Goal: Transaction & Acquisition: Purchase product/service

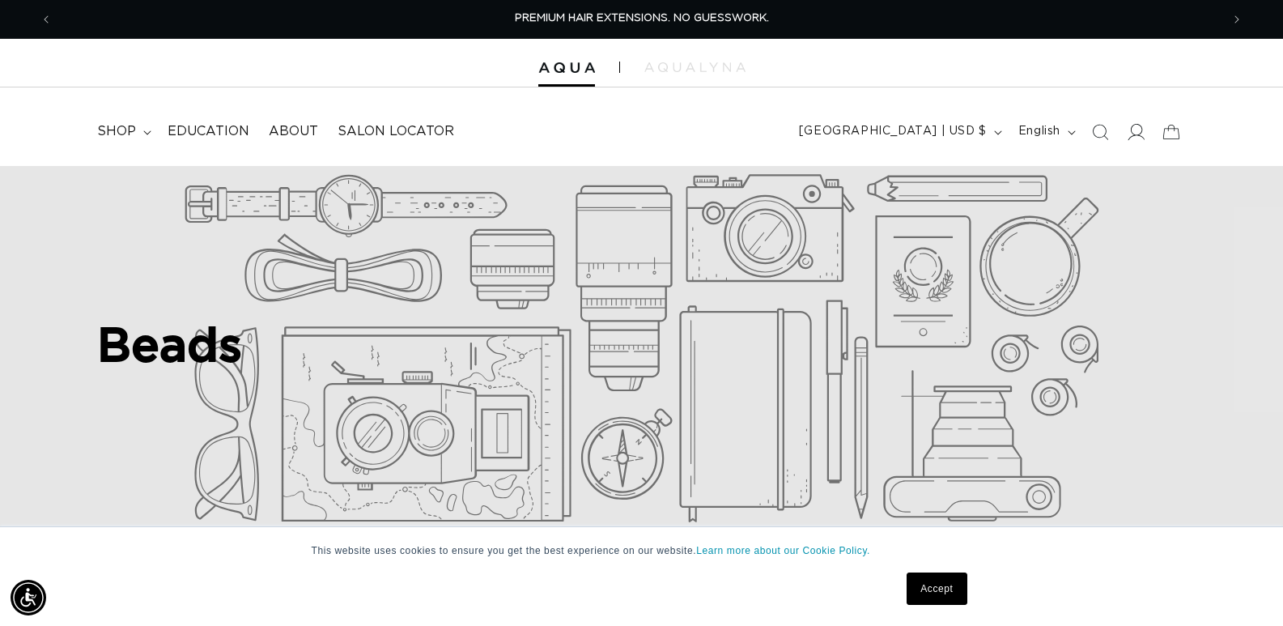
scroll to position [0, 1168]
click at [1136, 131] on icon at bounding box center [1135, 131] width 17 height 17
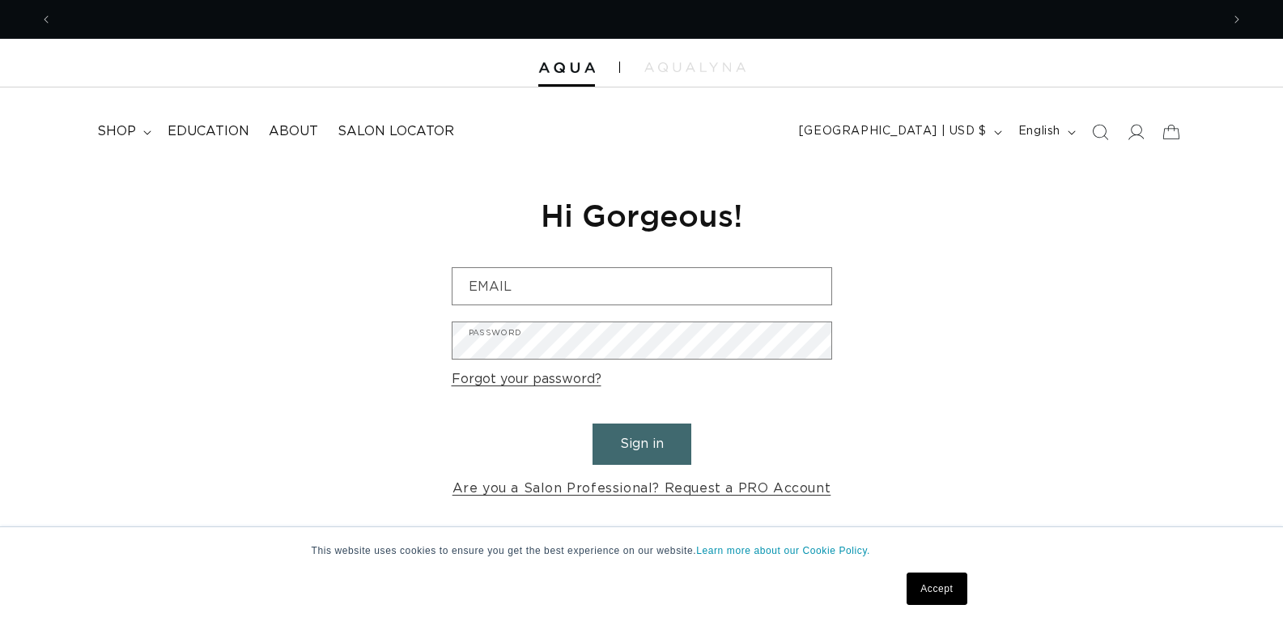
scroll to position [0, 1168]
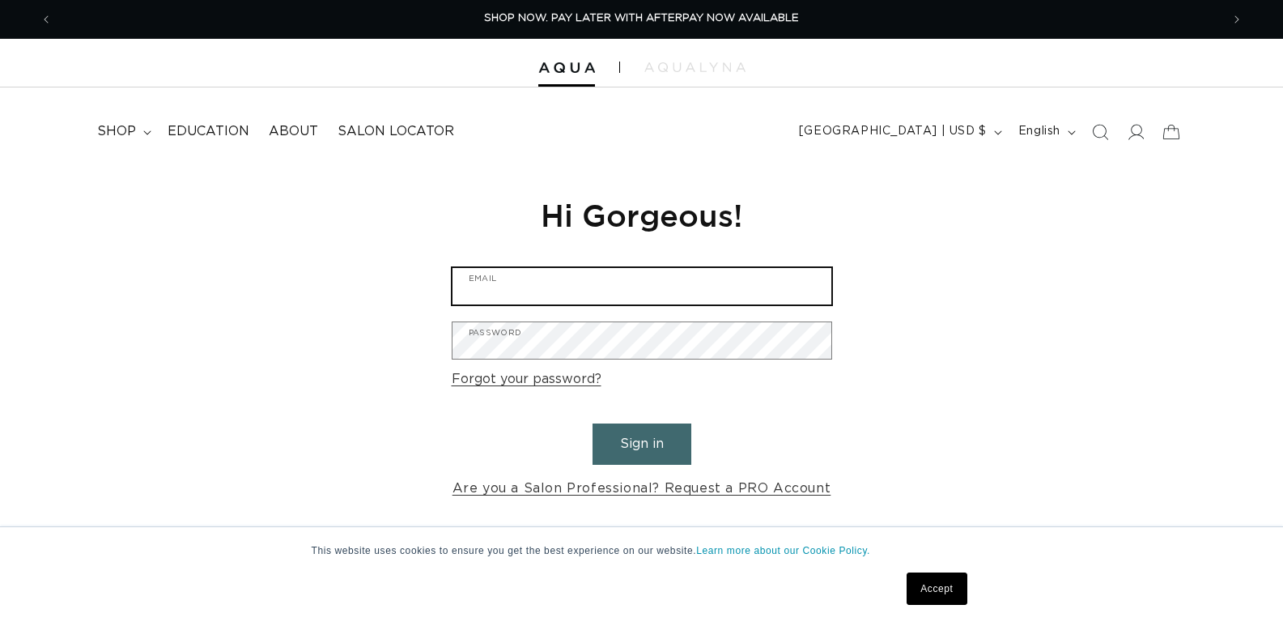
type input "admin@skapesalon.com"
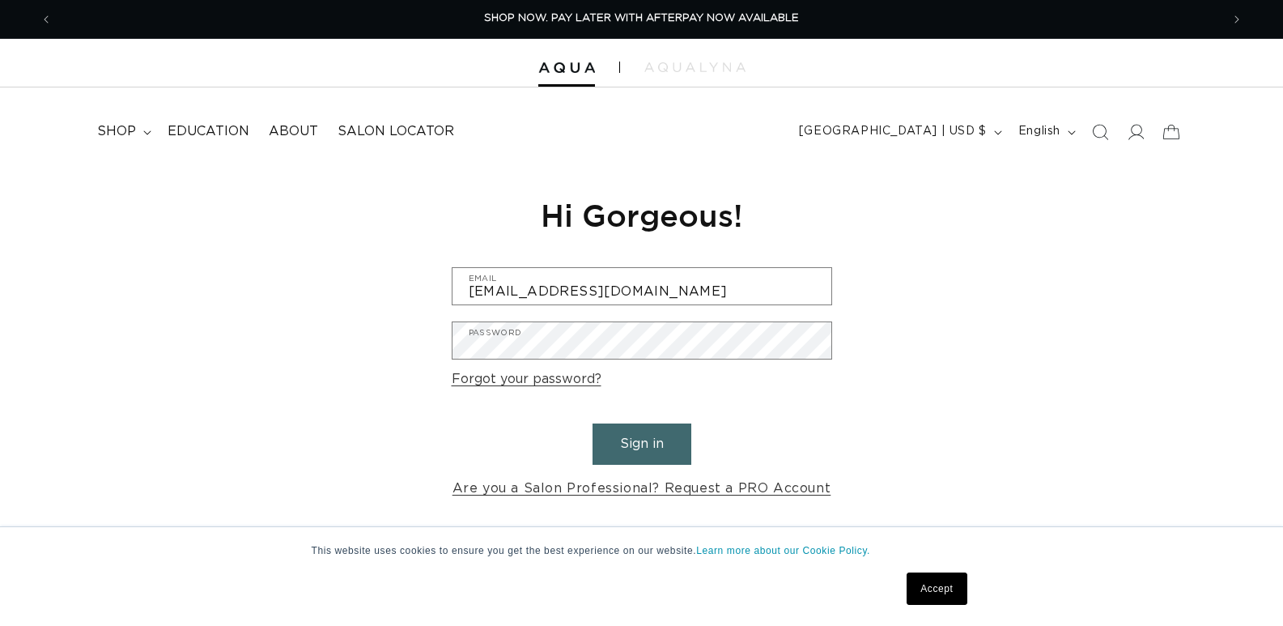
click at [666, 454] on button "Sign in" at bounding box center [641, 443] width 99 height 41
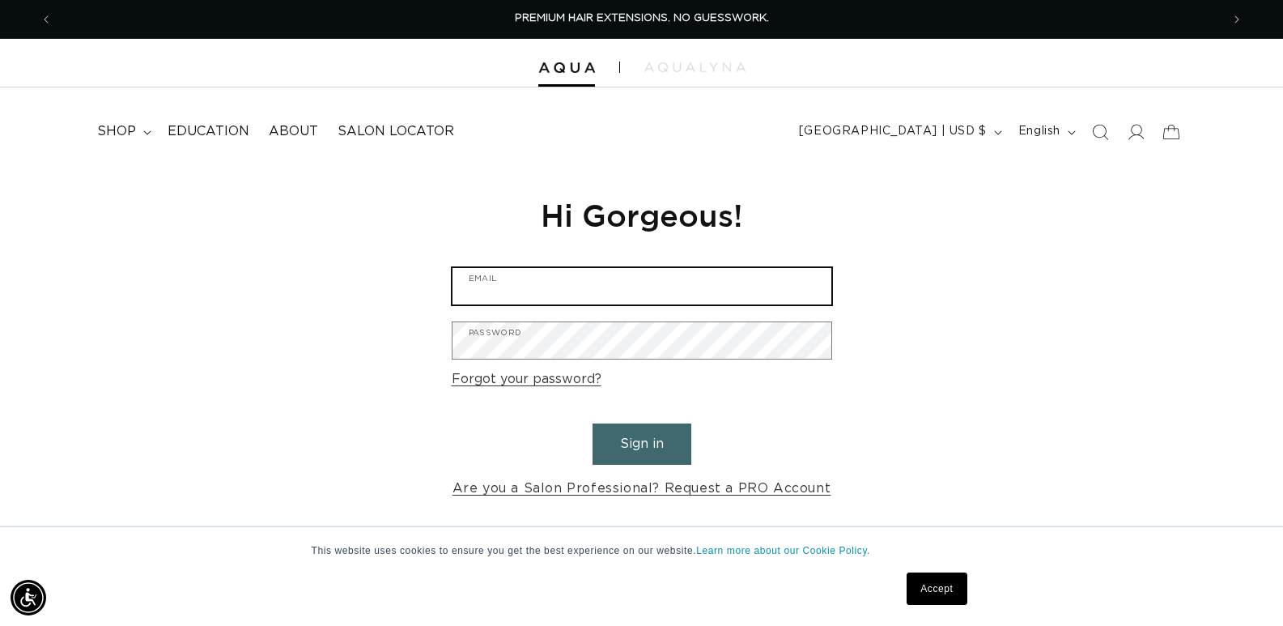
type input "admin@skapesalon.com"
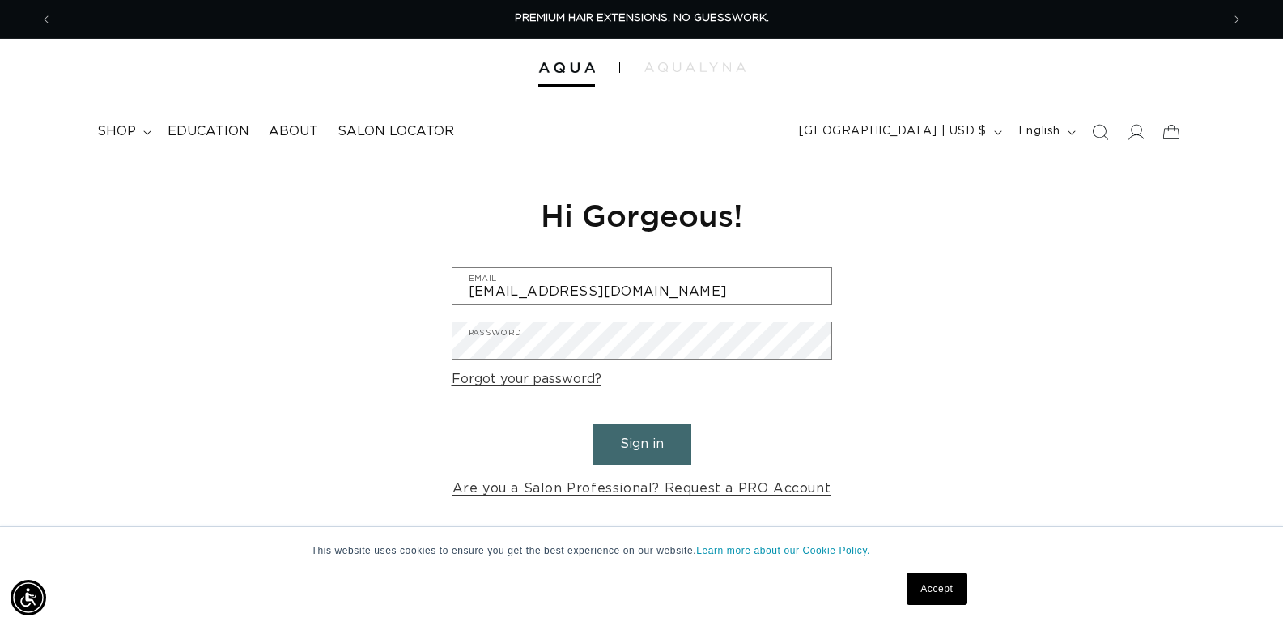
click at [939, 588] on link "Accept" at bounding box center [936, 588] width 60 height 32
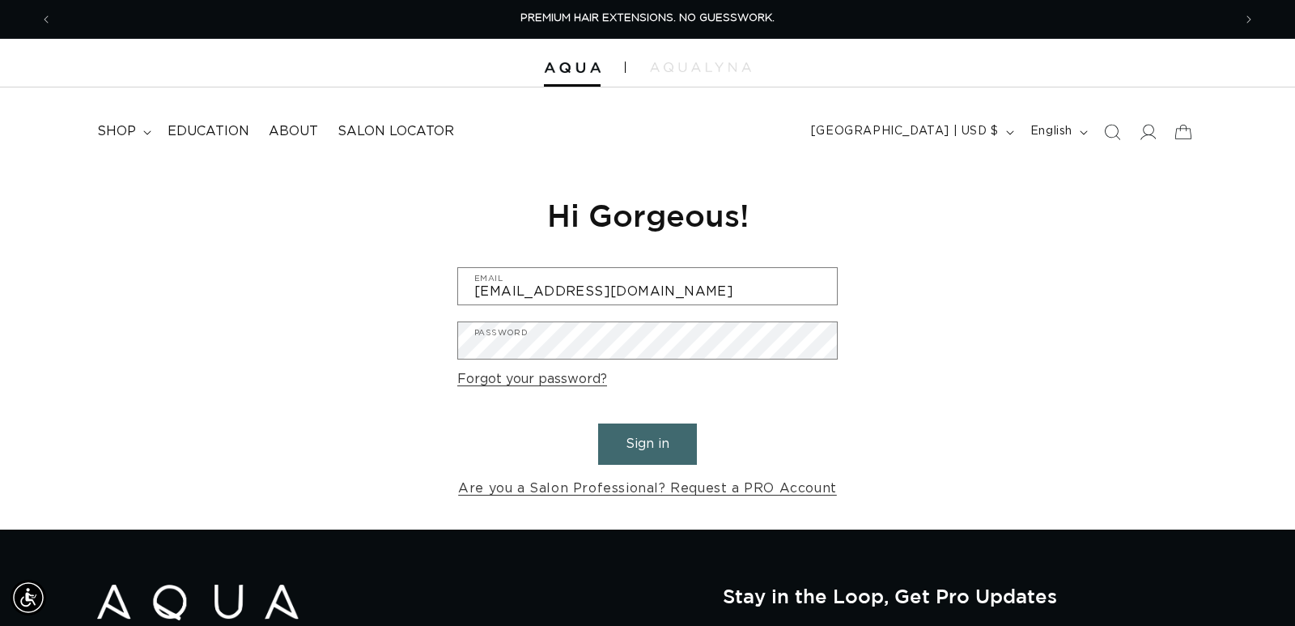
click at [644, 445] on div "Shop" at bounding box center [647, 313] width 1295 height 626
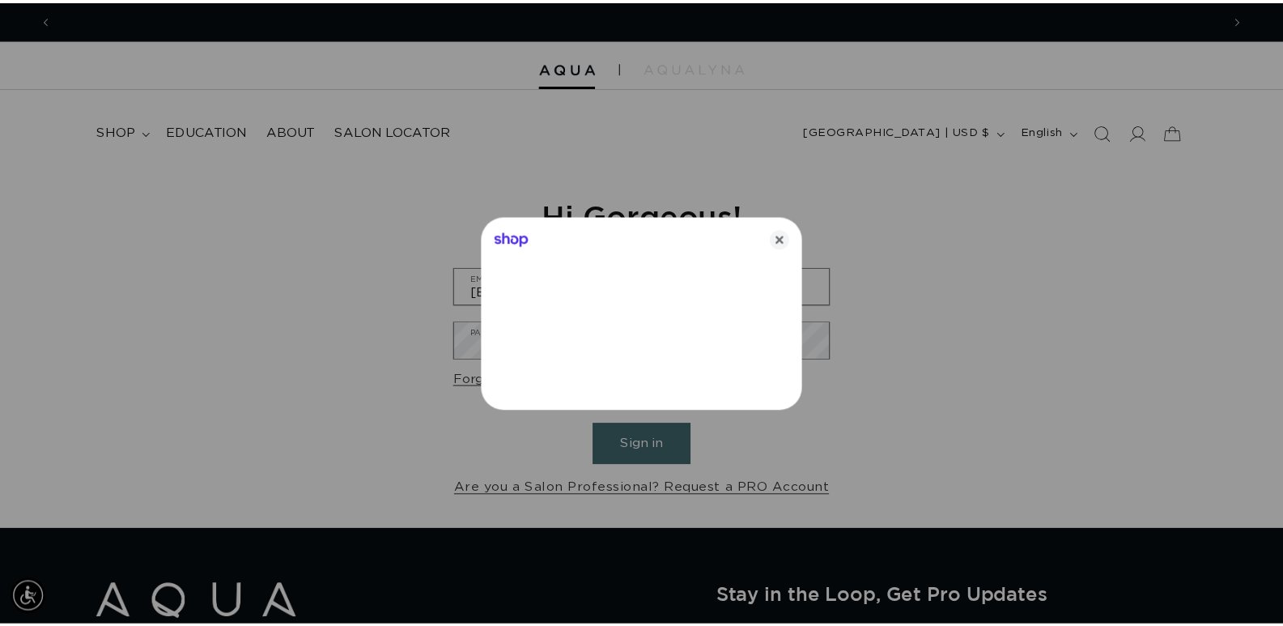
scroll to position [0, 1180]
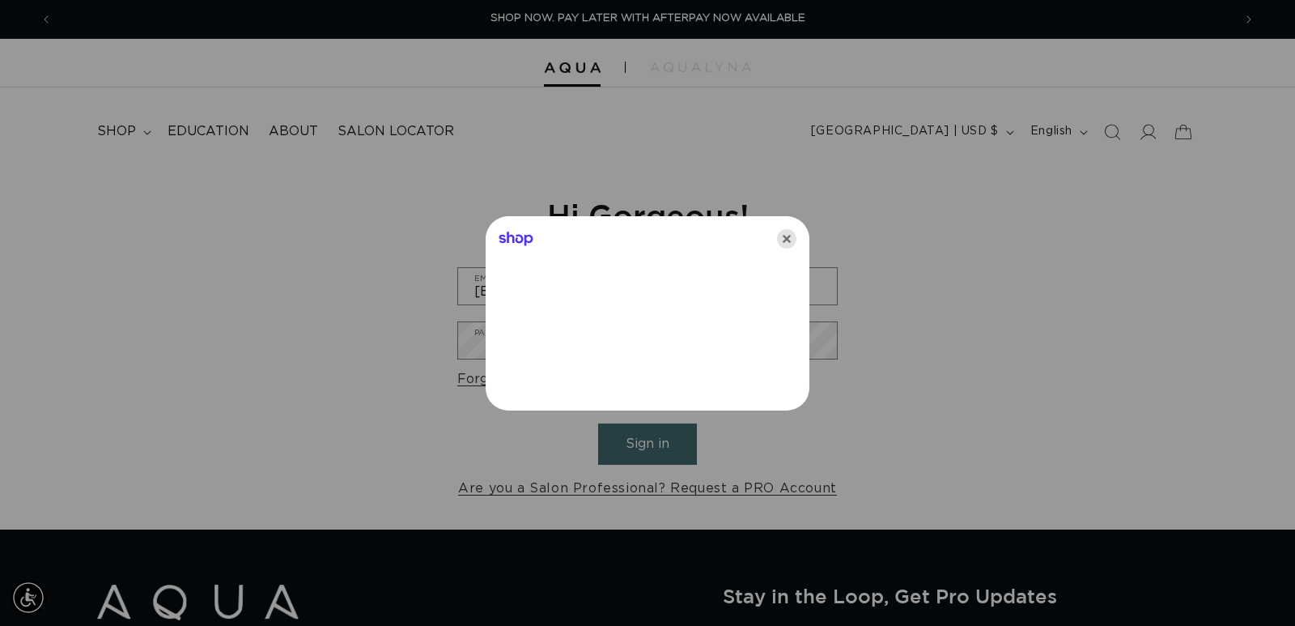
click at [788, 235] on icon "Close" at bounding box center [786, 238] width 19 height 19
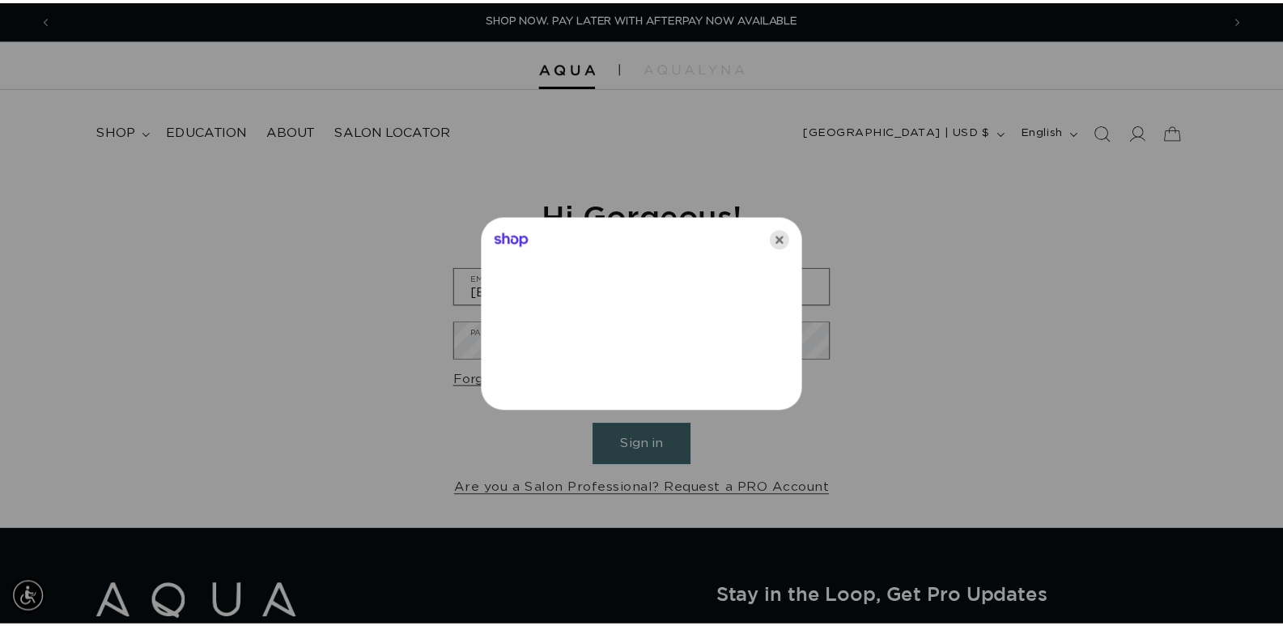
scroll to position [0, 1168]
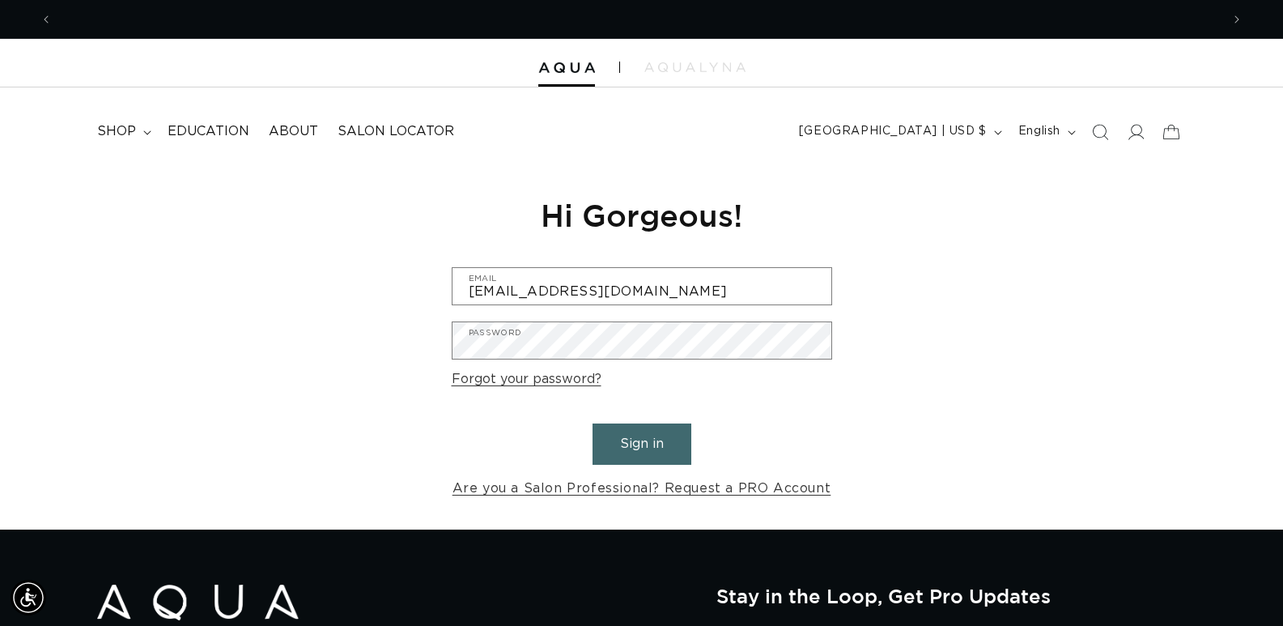
click at [644, 444] on button "Sign in" at bounding box center [641, 443] width 99 height 41
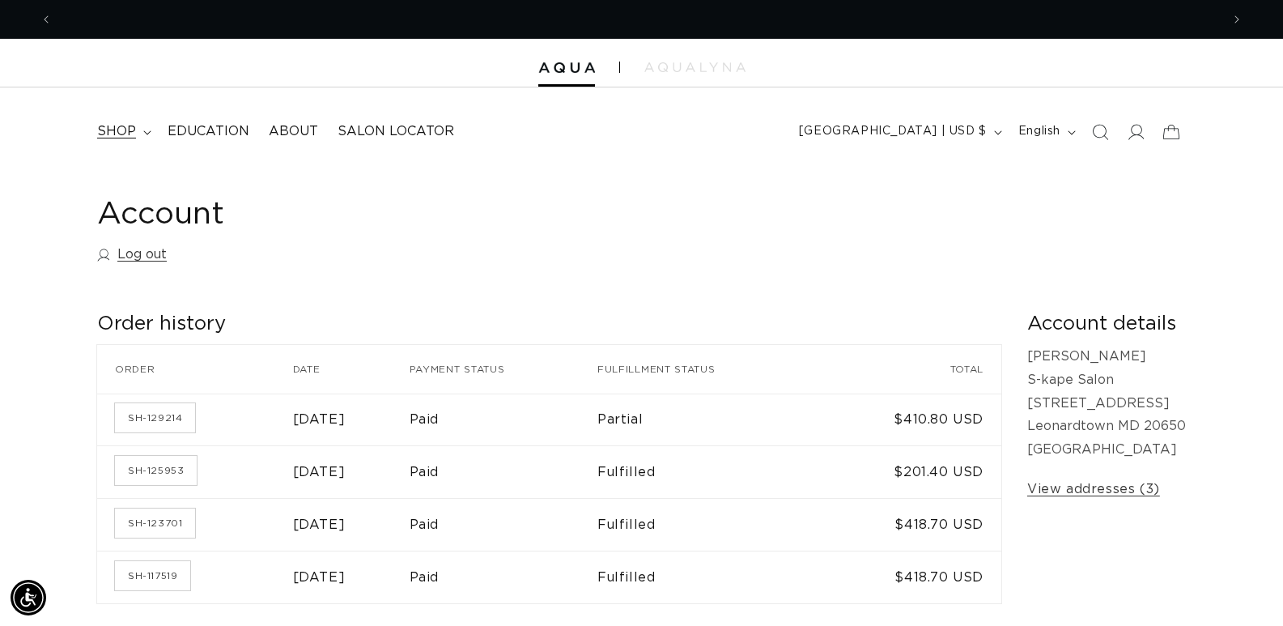
scroll to position [0, 1168]
click at [123, 126] on span "shop" at bounding box center [116, 131] width 39 height 17
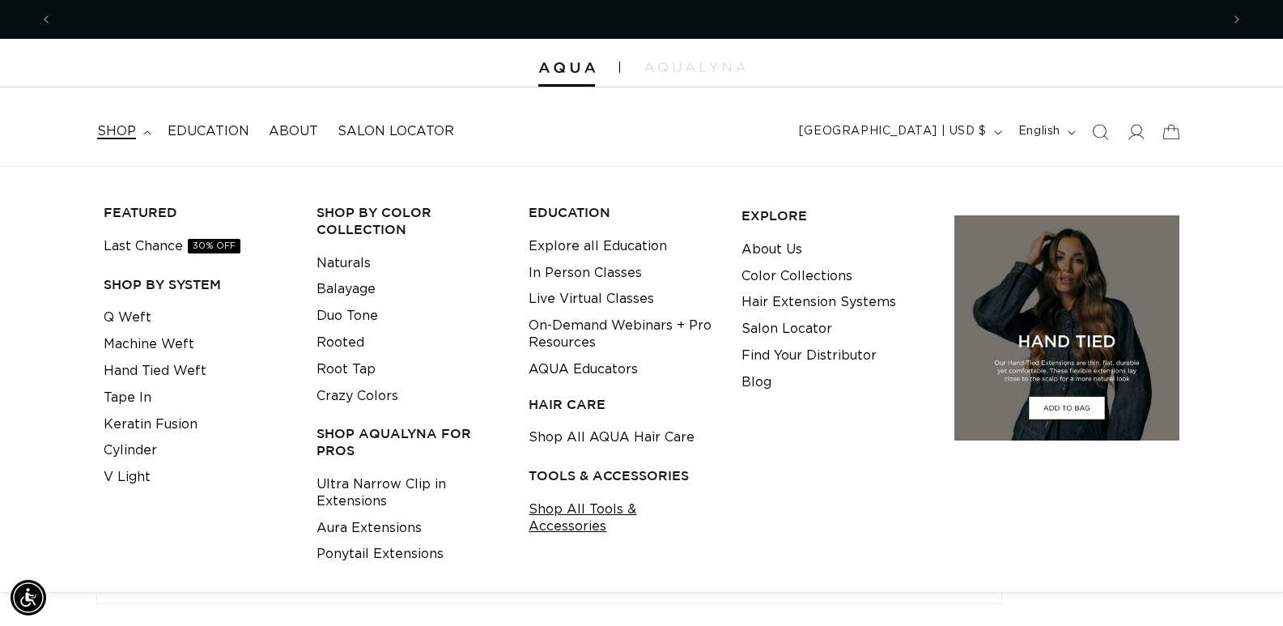
click at [625, 511] on link "Shop All Tools & Accessories" at bounding box center [622, 518] width 188 height 44
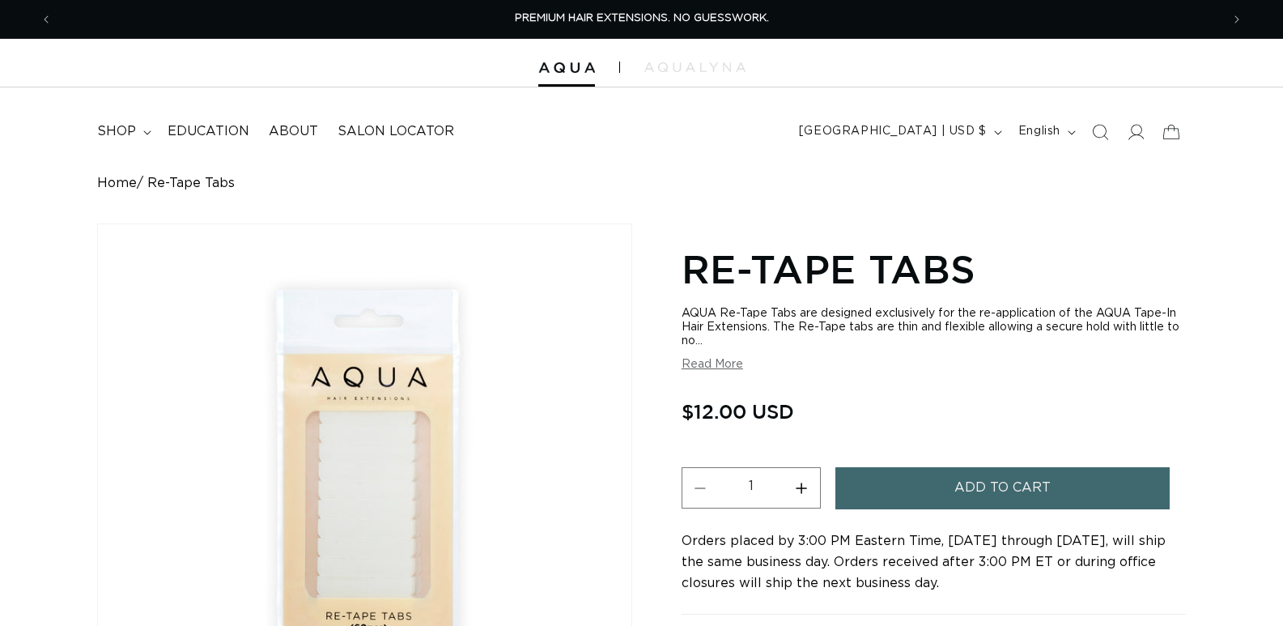
scroll to position [0, 2336]
click at [728, 367] on button "Read More" at bounding box center [712, 365] width 62 height 14
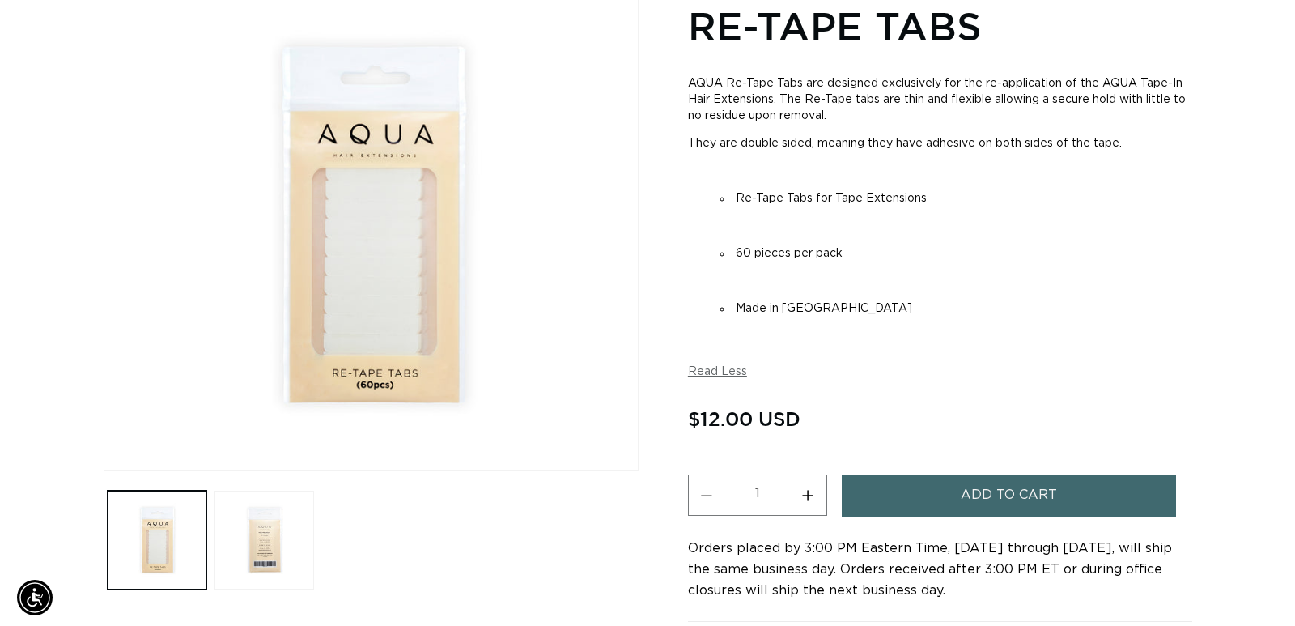
scroll to position [0, 0]
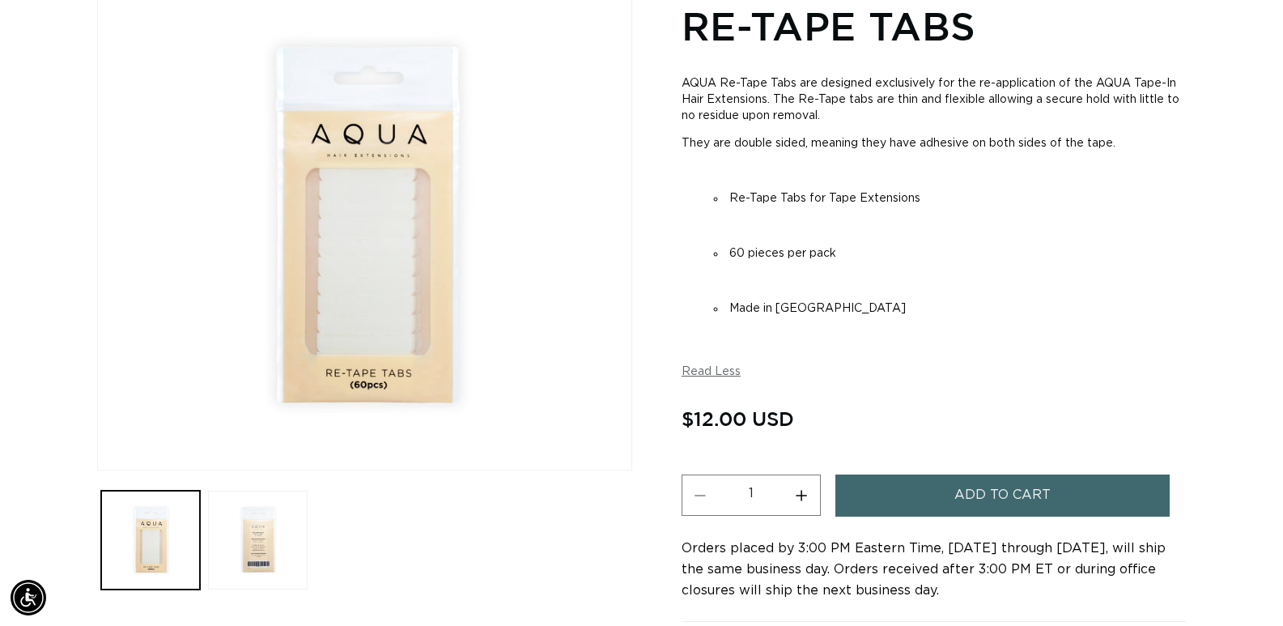
click at [810, 491] on button "Increase quantity for Re-Tape Tabs" at bounding box center [801, 494] width 36 height 41
click at [809, 494] on button "Increase quantity for Re-Tape Tabs" at bounding box center [801, 494] width 36 height 41
click at [804, 494] on button "Increase quantity for Re-Tape Tabs" at bounding box center [801, 494] width 36 height 41
type input "5"
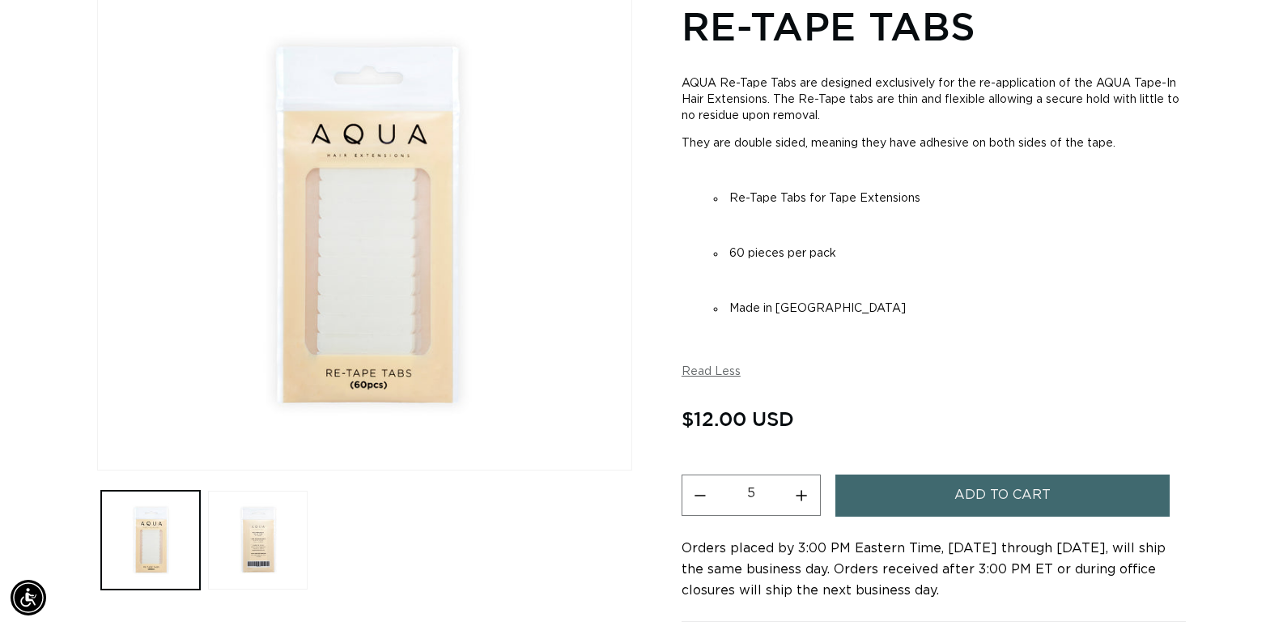
click at [919, 494] on button "Add to cart" at bounding box center [1002, 494] width 335 height 41
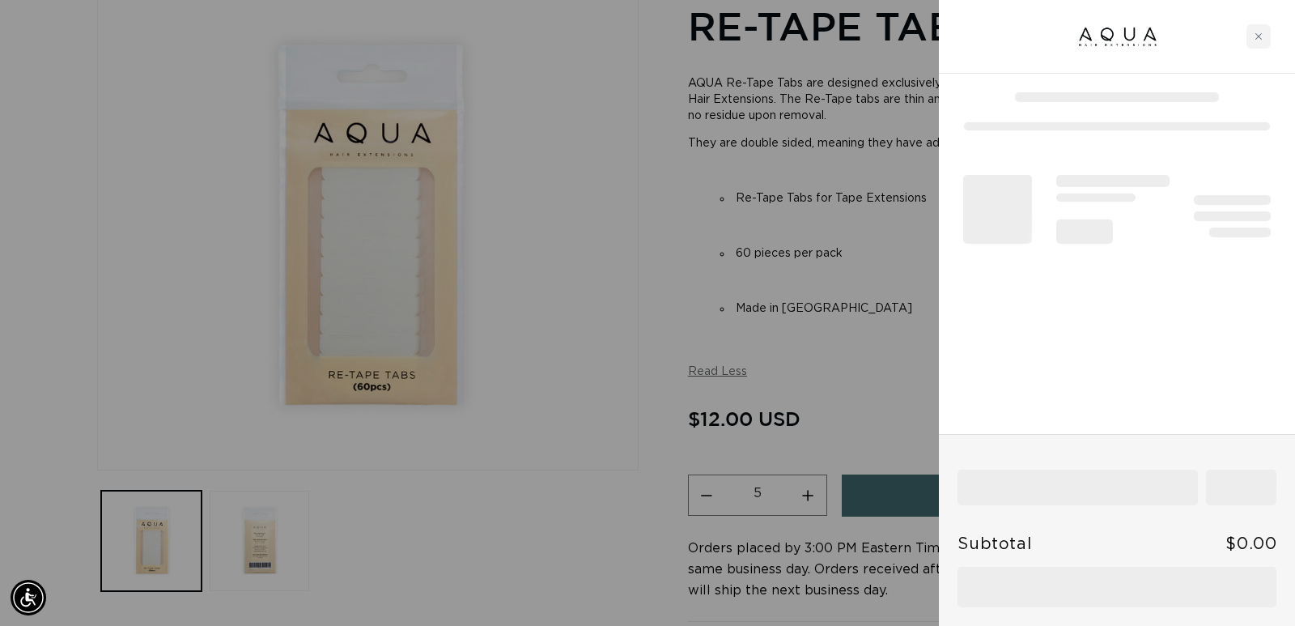
scroll to position [0, 1180]
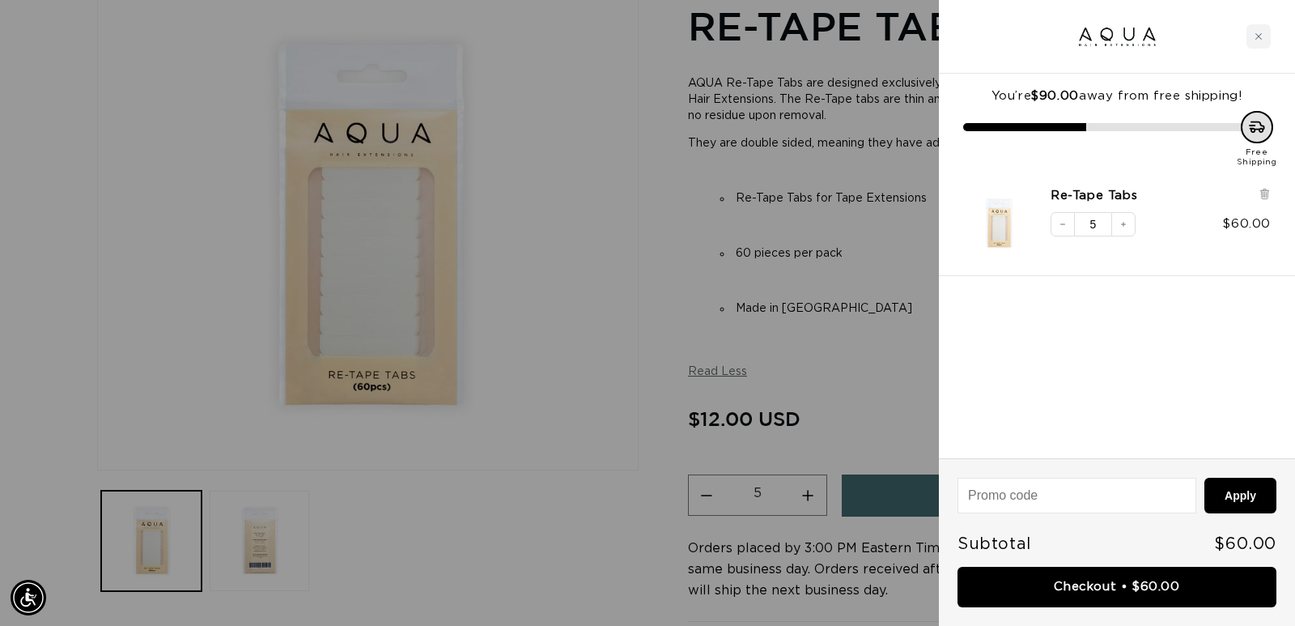
click at [612, 282] on div at bounding box center [647, 313] width 1295 height 626
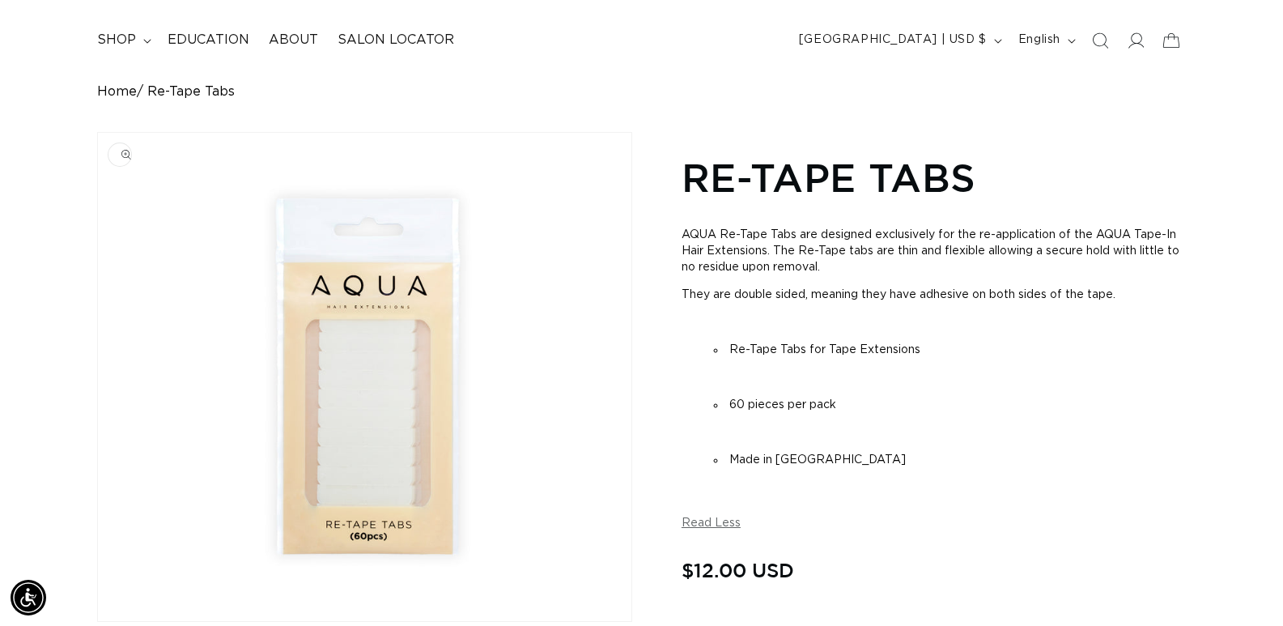
scroll to position [0, 0]
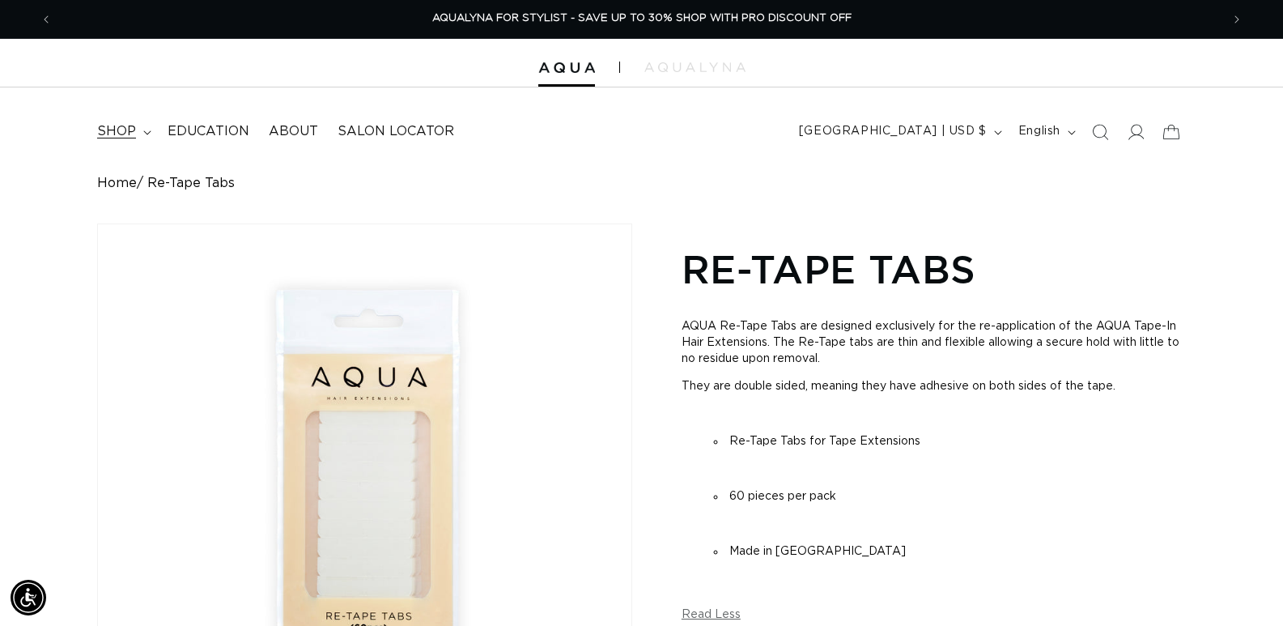
click at [135, 129] on summary "shop" at bounding box center [122, 131] width 70 height 36
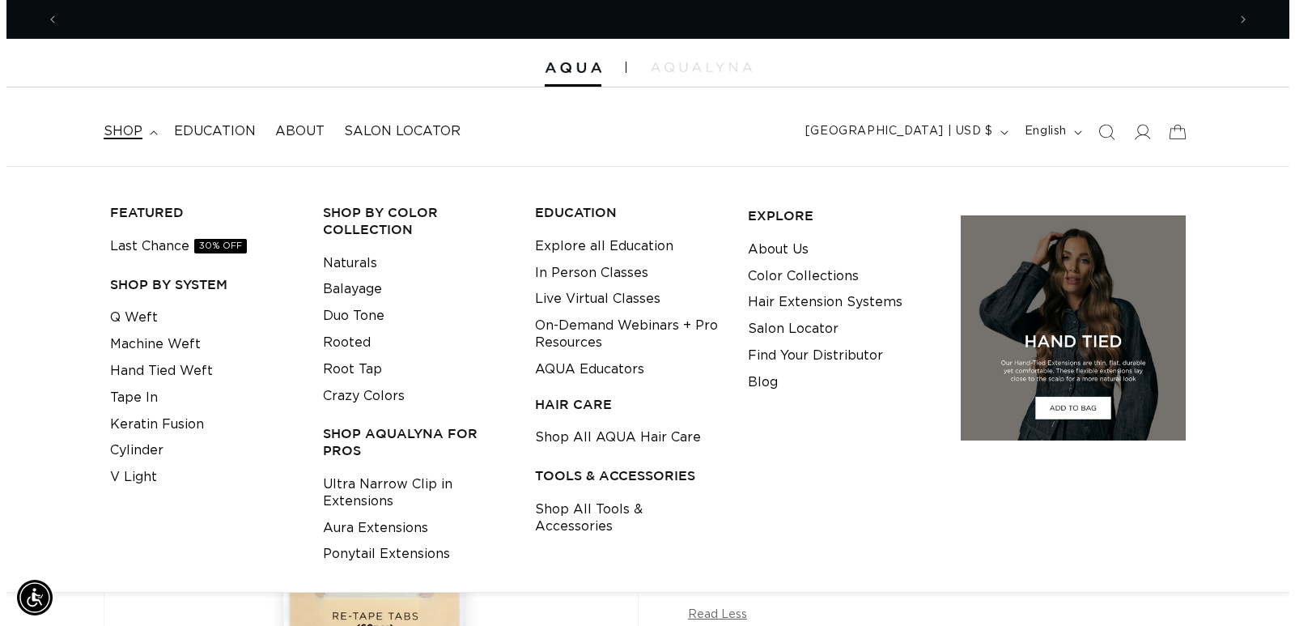
scroll to position [0, 1168]
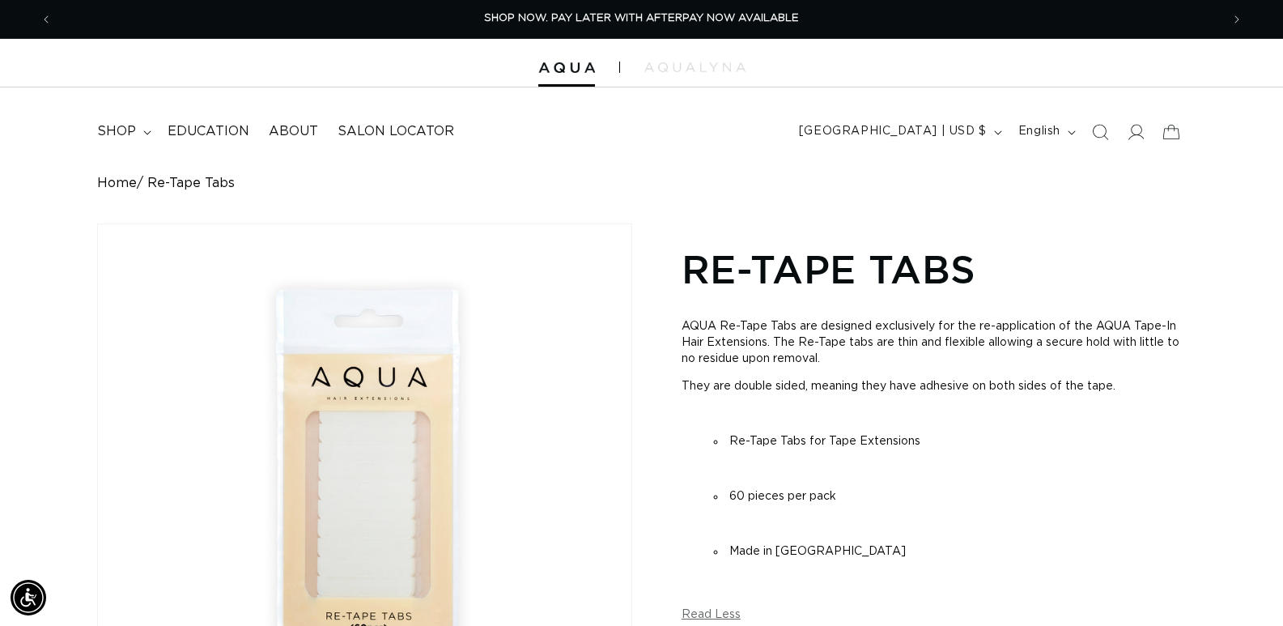
drag, startPoint x: 745, startPoint y: 121, endPoint x: 763, endPoint y: 127, distance: 18.7
click at [753, 123] on header "FEATURED Last Chance SHOP BY SYSTEM Q Weft Hand Tied Weft Machine Weft Tape In …" at bounding box center [641, 126] width 1283 height 79
click at [1101, 138] on icon "Search" at bounding box center [1101, 132] width 17 height 17
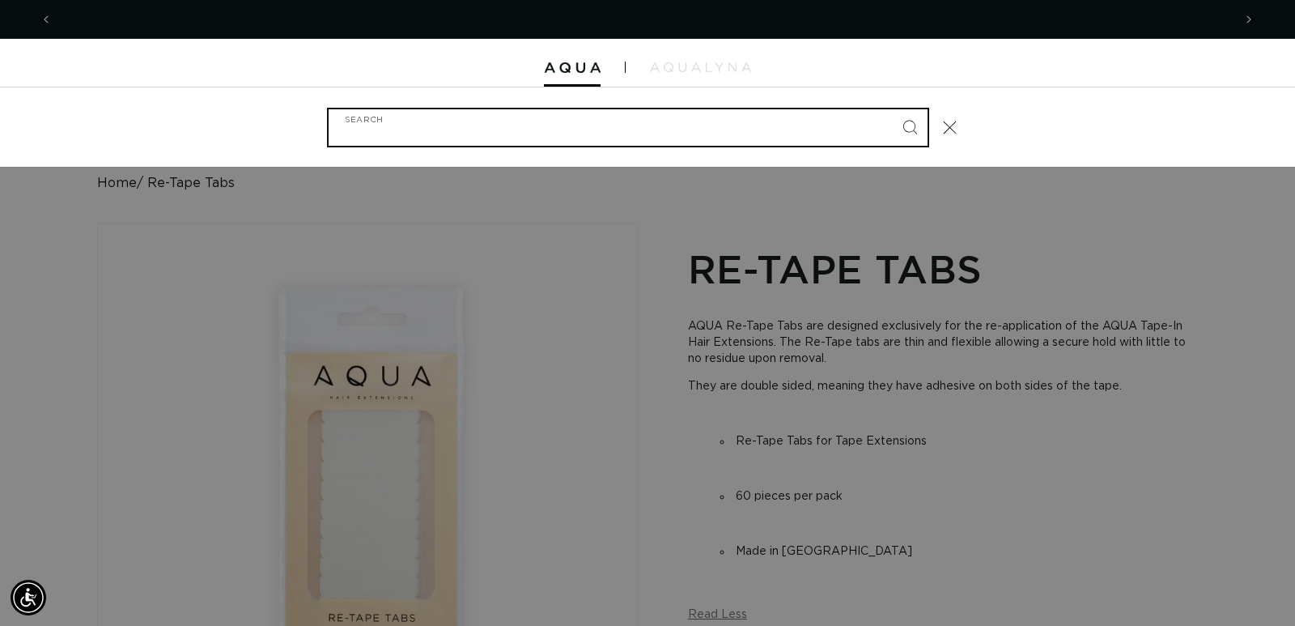
scroll to position [0, 2360]
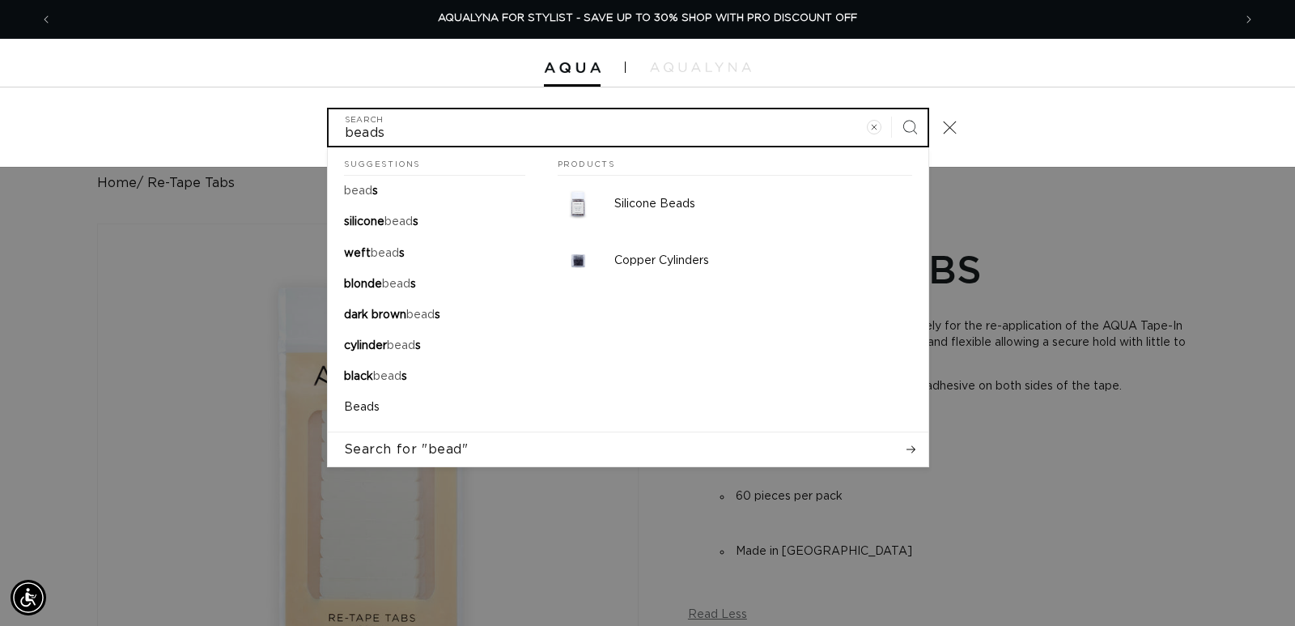
type input "beads"
click at [892, 109] on button "Search" at bounding box center [910, 127] width 36 height 36
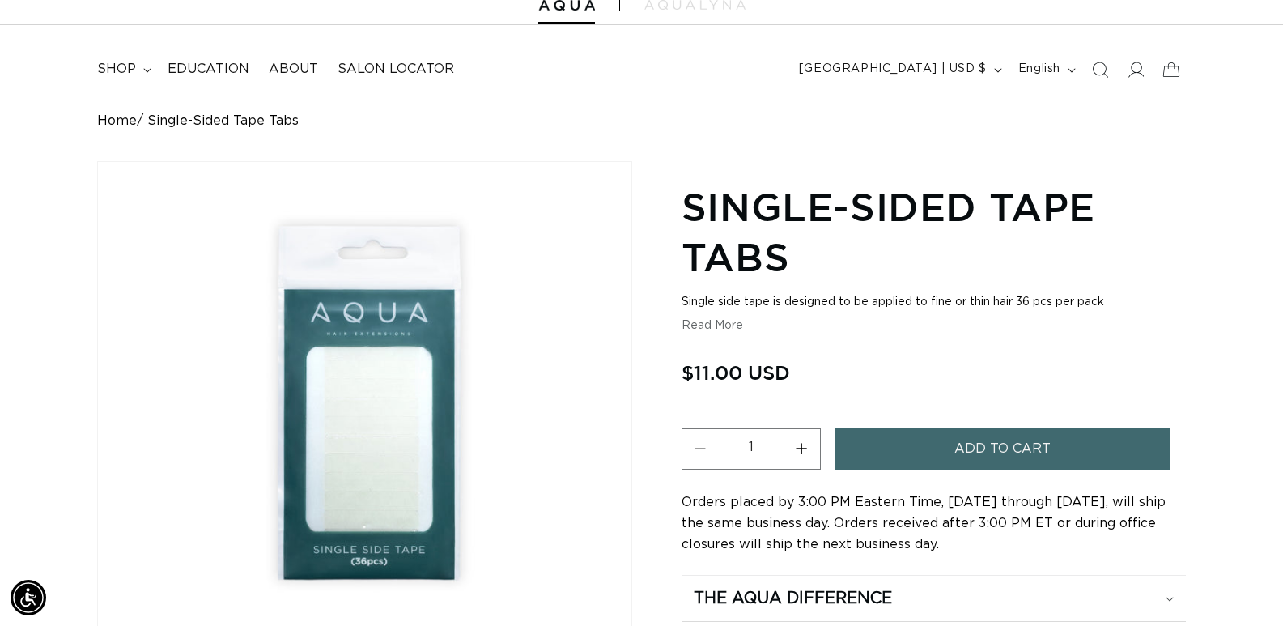
scroll to position [81, 0]
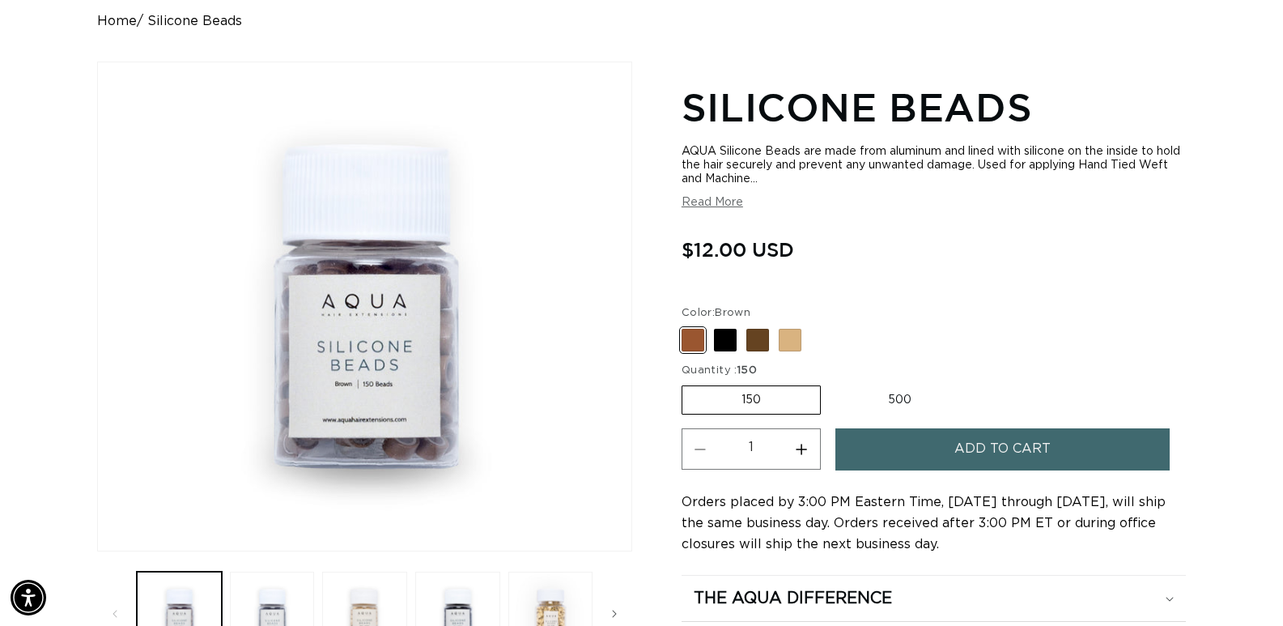
scroll to position [0, 1168]
click at [889, 406] on label "500 Variant sold out or unavailable" at bounding box center [900, 400] width 142 height 28
click at [830, 383] on input "500 Variant sold out or unavailable" at bounding box center [829, 382] width 1 height 1
radio input "true"
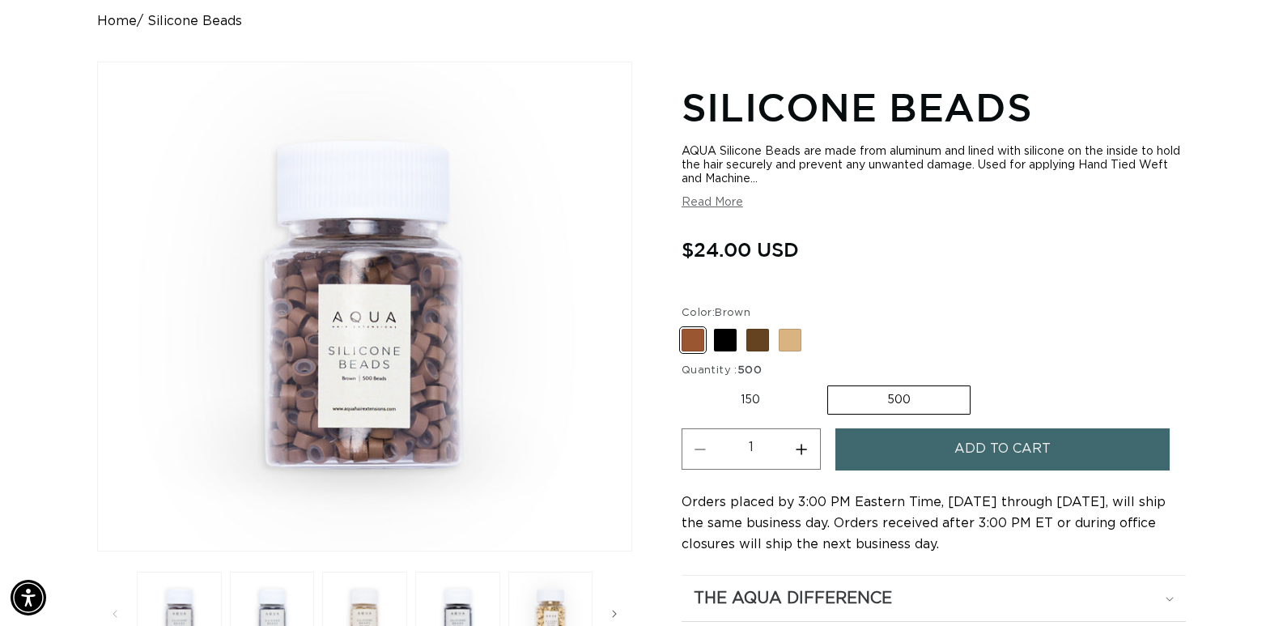
scroll to position [0, 2336]
click at [723, 337] on span at bounding box center [725, 340] width 23 height 23
click at [686, 326] on input "Black Variant sold out or unavailable" at bounding box center [685, 325] width 1 height 1
radio input "true"
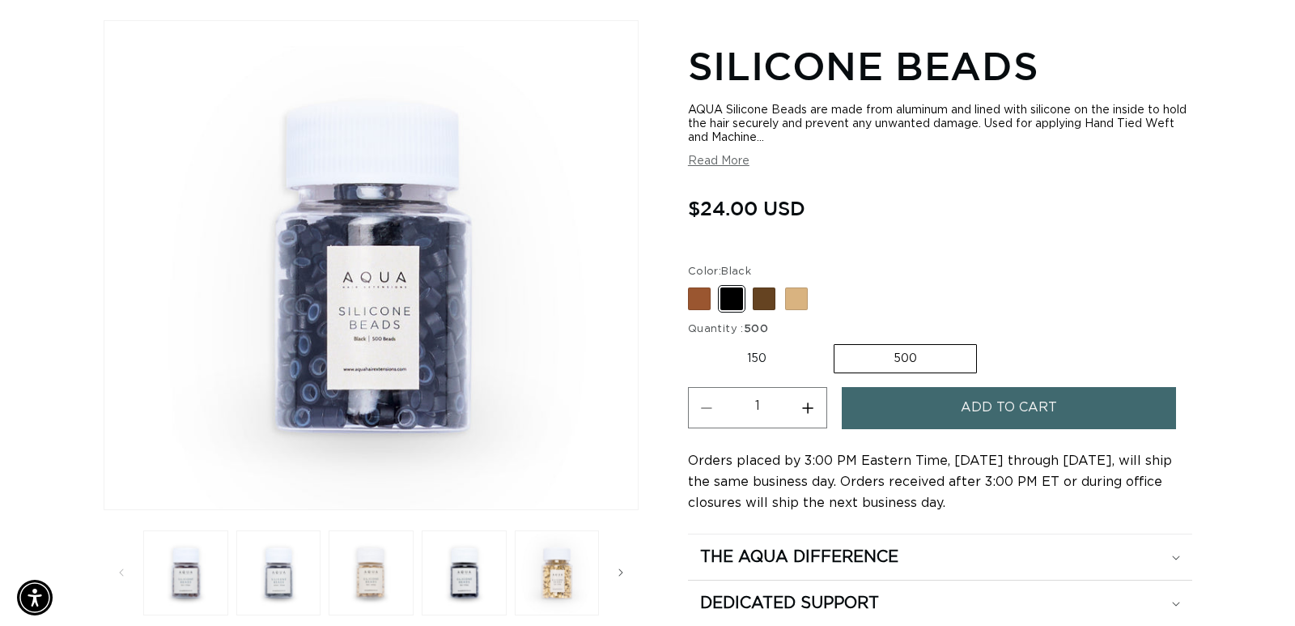
scroll to position [243, 0]
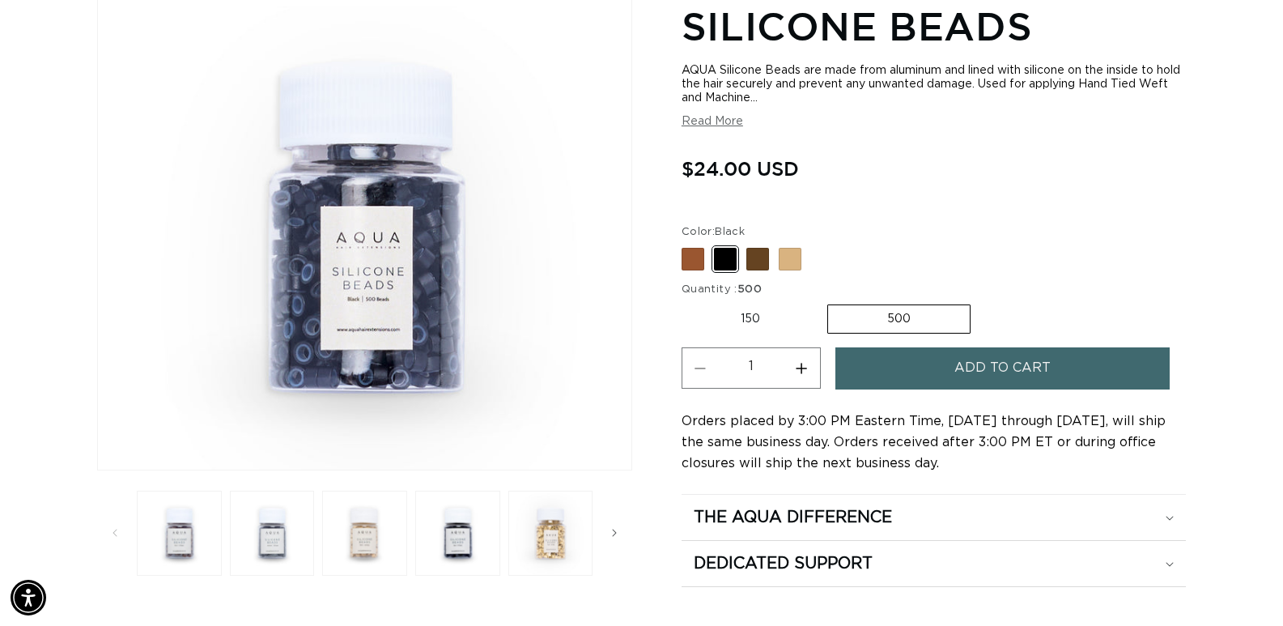
click at [1025, 376] on span "Add to cart" at bounding box center [1002, 367] width 96 height 41
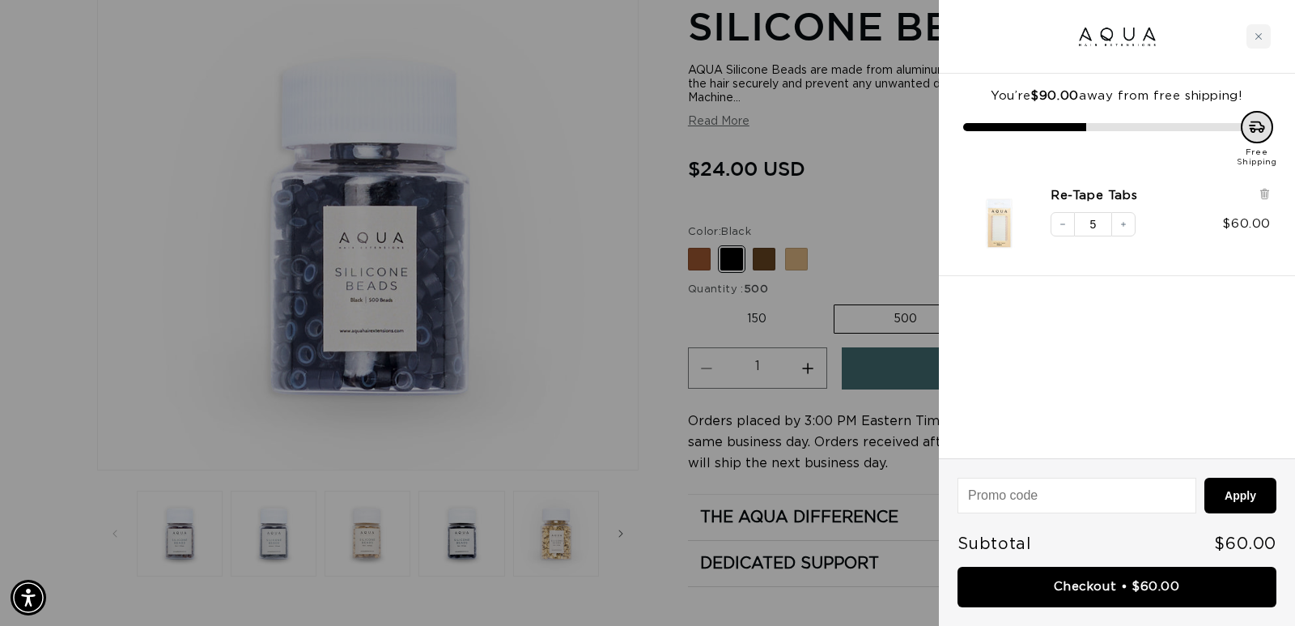
scroll to position [0, 1180]
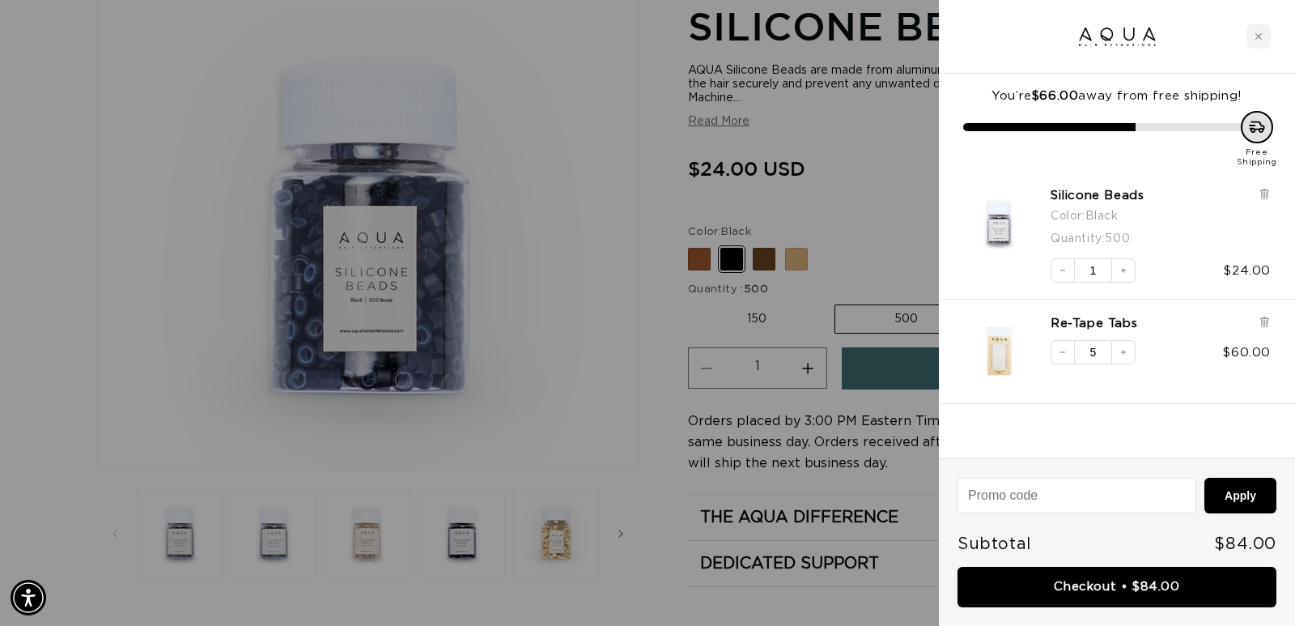
click at [874, 163] on div at bounding box center [647, 313] width 1295 height 626
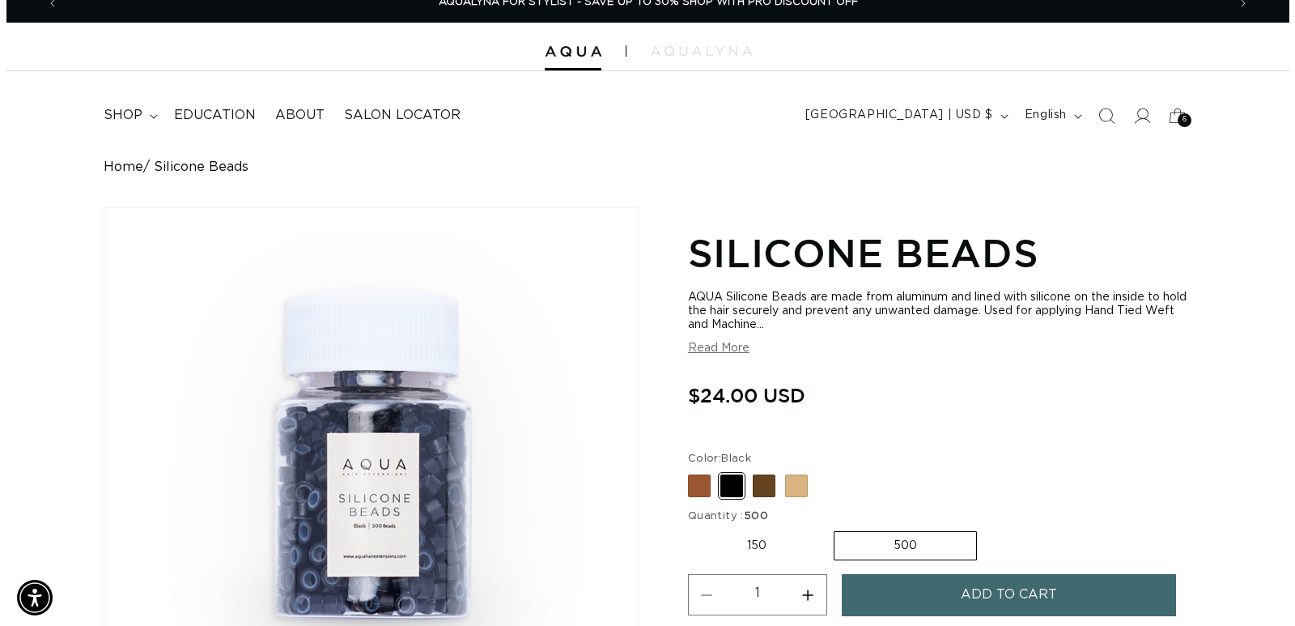
scroll to position [0, 0]
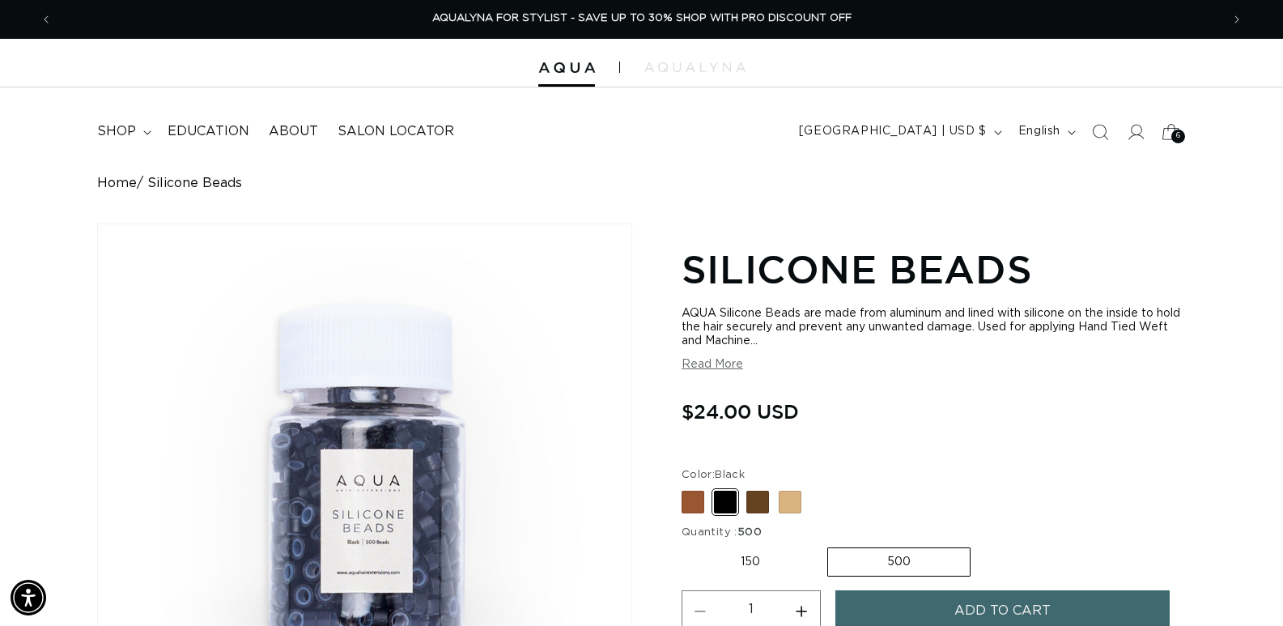
click at [1178, 139] on span "6" at bounding box center [1178, 136] width 5 height 14
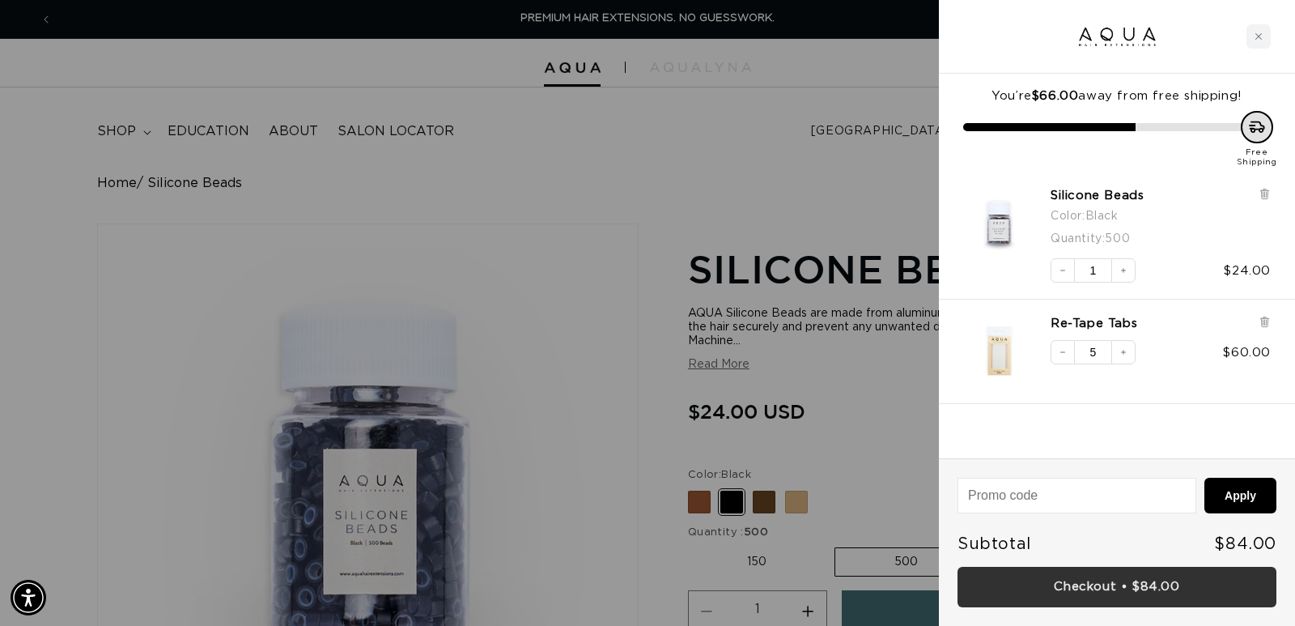
click at [1102, 585] on link "Checkout • $84.00" at bounding box center [1116, 587] width 319 height 41
